Goal: Information Seeking & Learning: Find specific fact

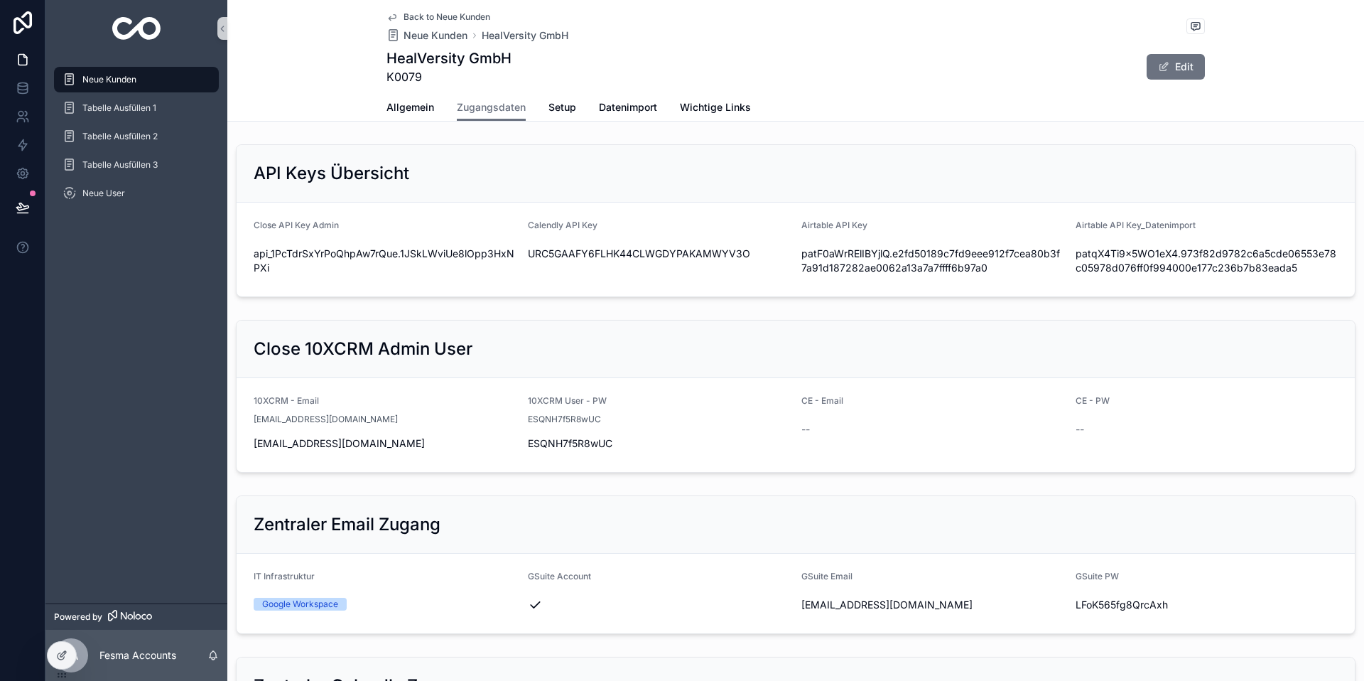
scroll to position [1714, 0]
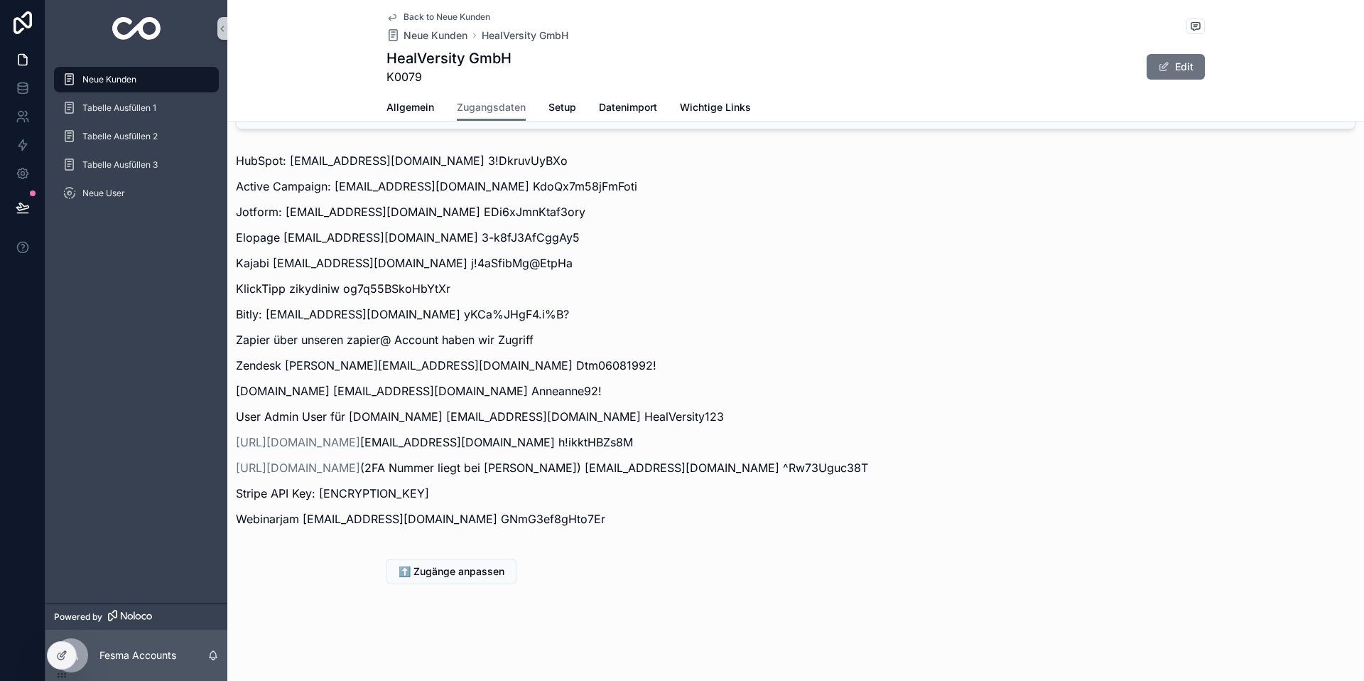
drag, startPoint x: 86, startPoint y: 78, endPoint x: 330, endPoint y: 113, distance: 246.9
click at [86, 78] on span "Neue Kunden" at bounding box center [109, 79] width 54 height 11
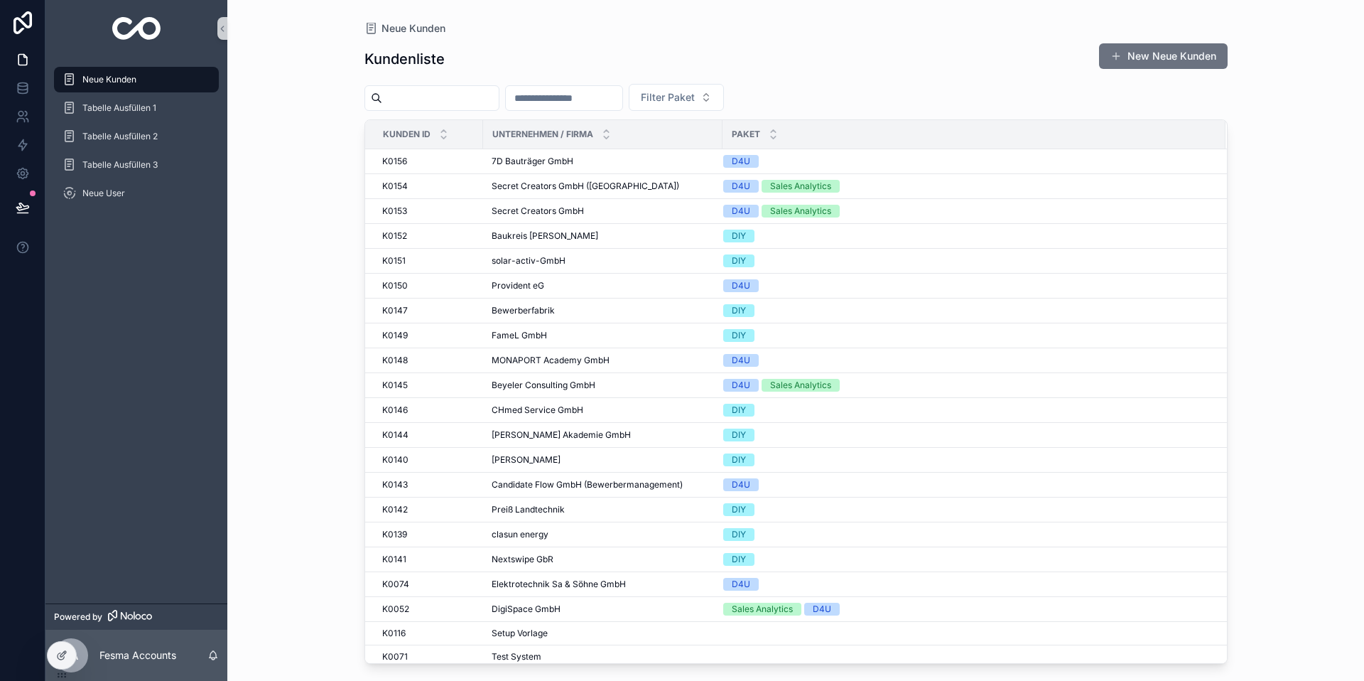
click at [432, 101] on input "scrollable content" at bounding box center [440, 98] width 117 height 20
click at [566, 104] on input "scrollable content" at bounding box center [564, 98] width 117 height 20
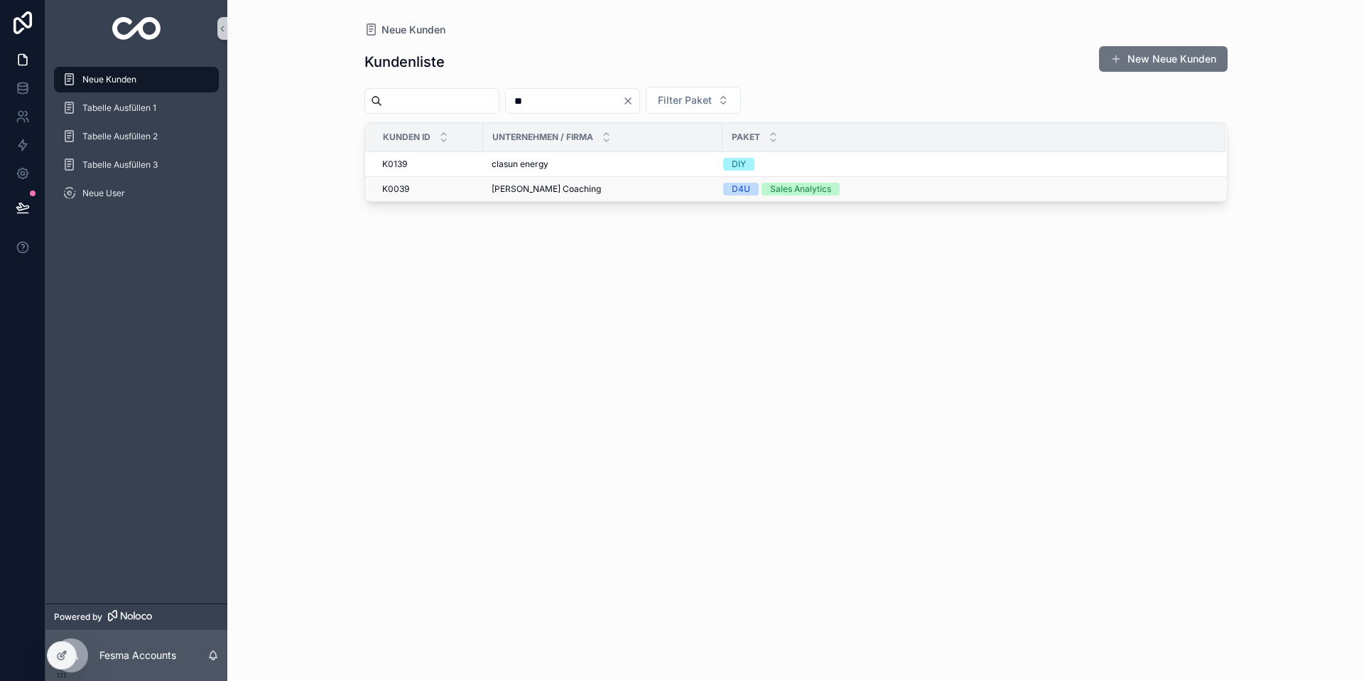
type input "**"
click at [525, 183] on span "[PERSON_NAME] Coaching" at bounding box center [546, 188] width 109 height 11
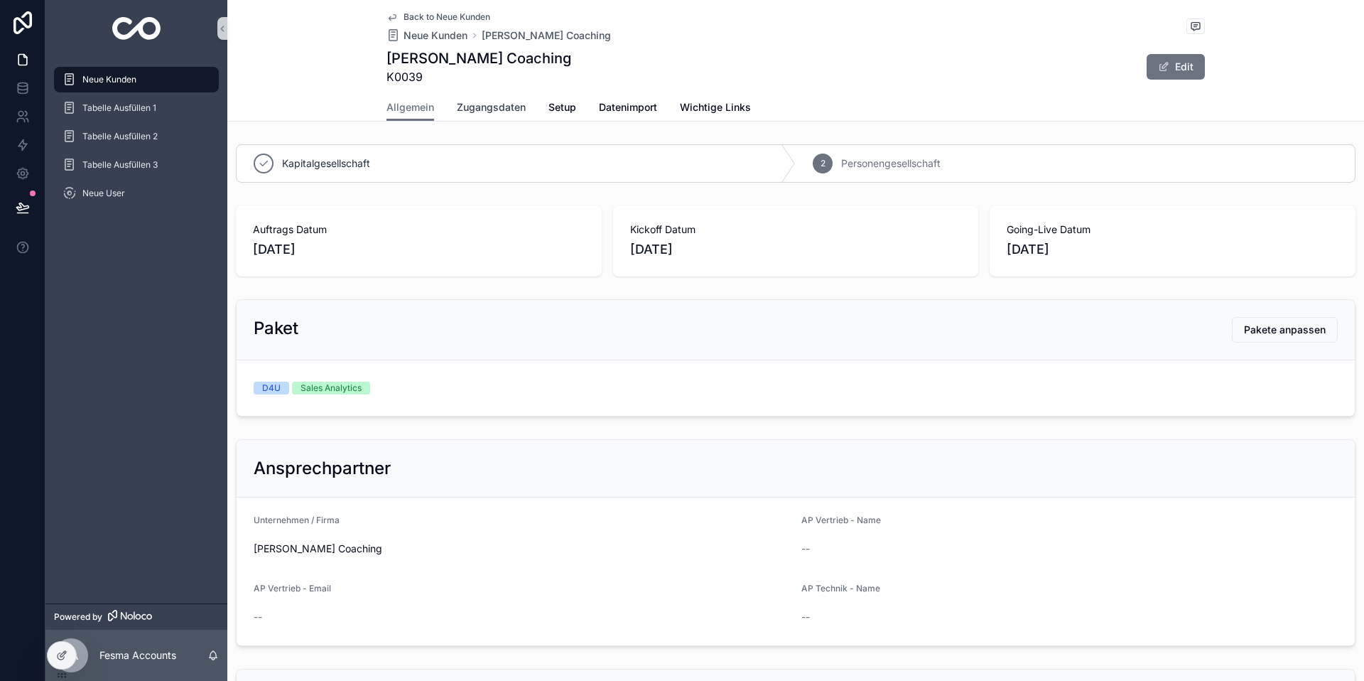
drag, startPoint x: 487, startPoint y: 107, endPoint x: 511, endPoint y: 130, distance: 33.2
click at [487, 107] on span "Zugangsdaten" at bounding box center [491, 107] width 69 height 14
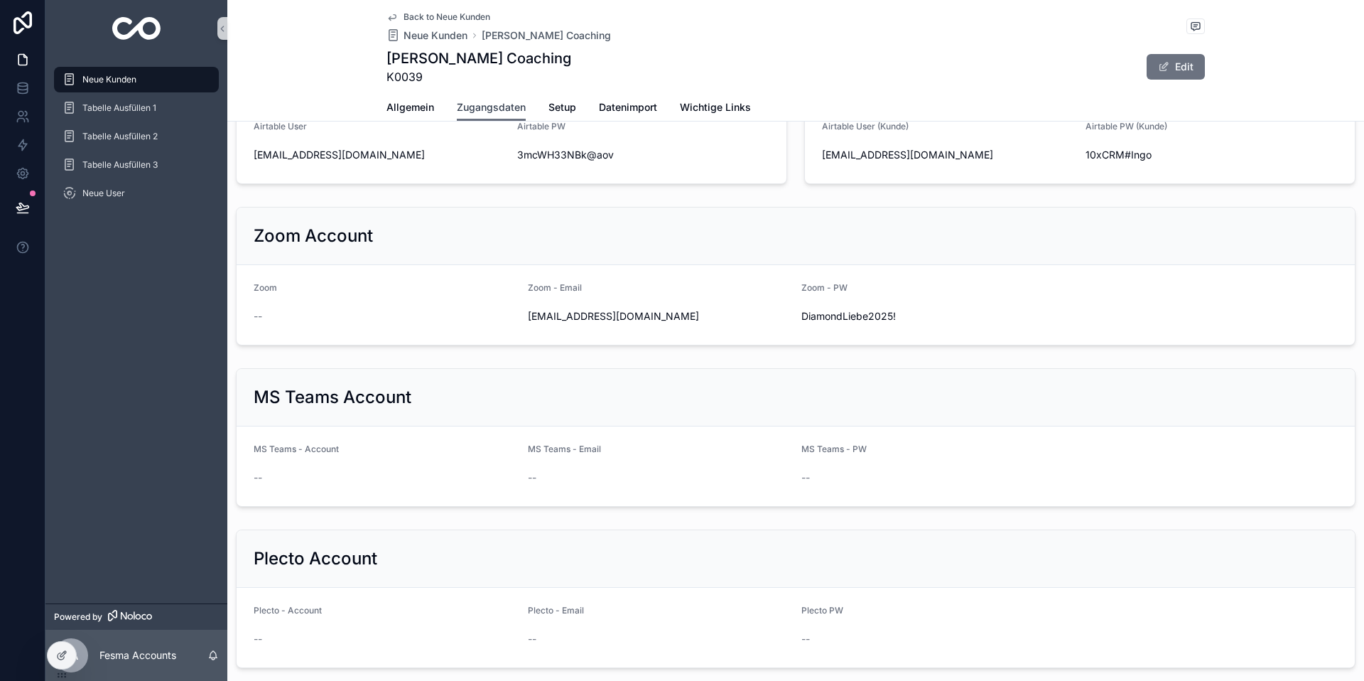
scroll to position [615, 0]
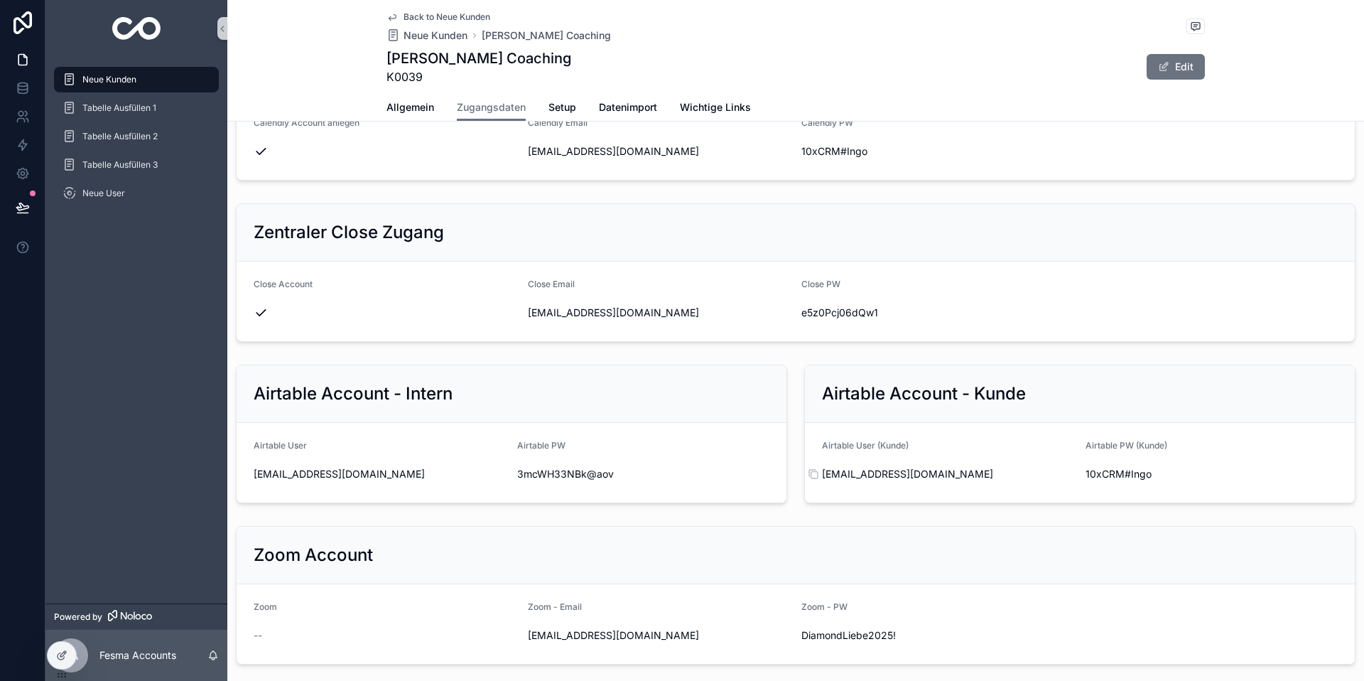
click at [898, 473] on span "[EMAIL_ADDRESS][DOMAIN_NAME]" at bounding box center [948, 474] width 252 height 14
copy div "[EMAIL_ADDRESS][DOMAIN_NAME]"
click at [1084, 469] on form "Airtable User ([PERSON_NAME]) [EMAIL_ADDRESS][DOMAIN_NAME] Airtable PW ([PERSON…" at bounding box center [1080, 463] width 550 height 80
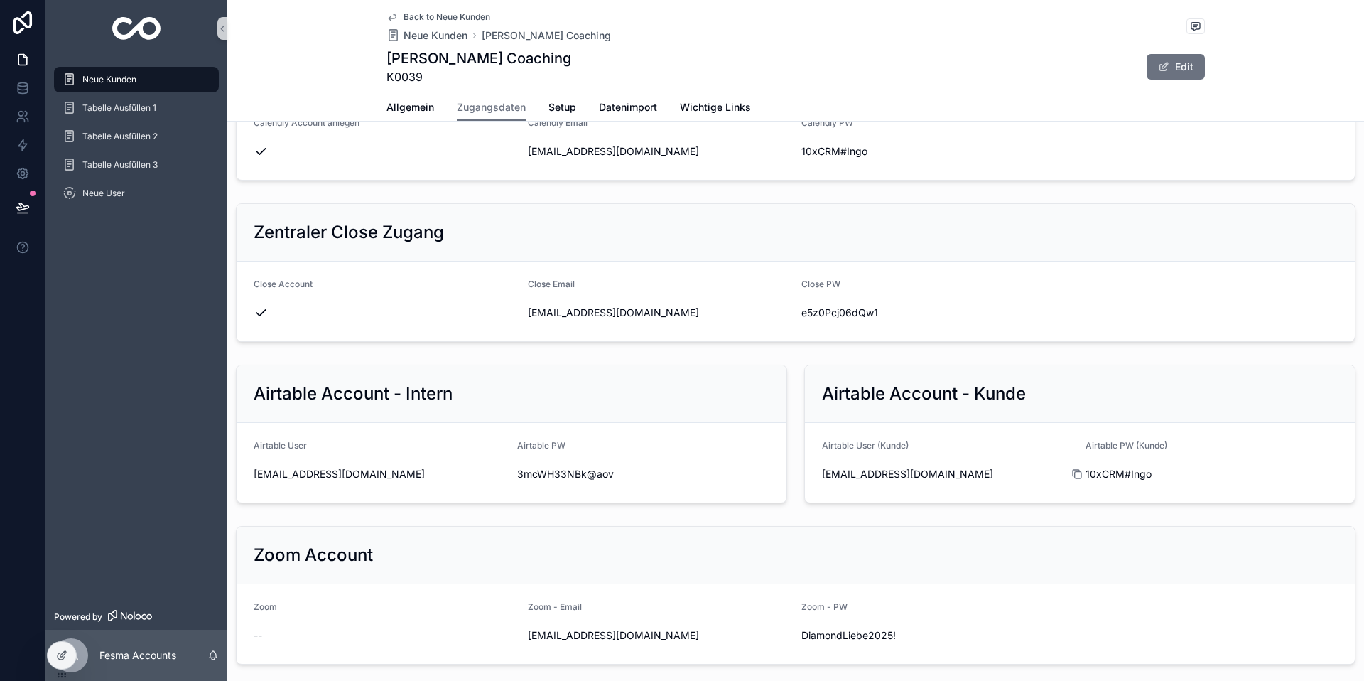
click at [1080, 474] on icon "scrollable content" at bounding box center [1076, 473] width 11 height 11
